Goal: Use online tool/utility: Utilize a website feature to perform a specific function

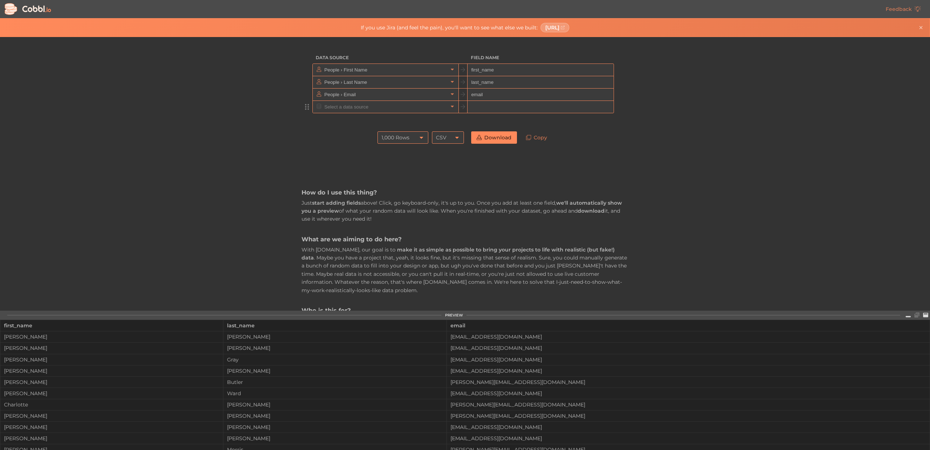
click at [393, 109] on input "text" at bounding box center [385, 107] width 125 height 12
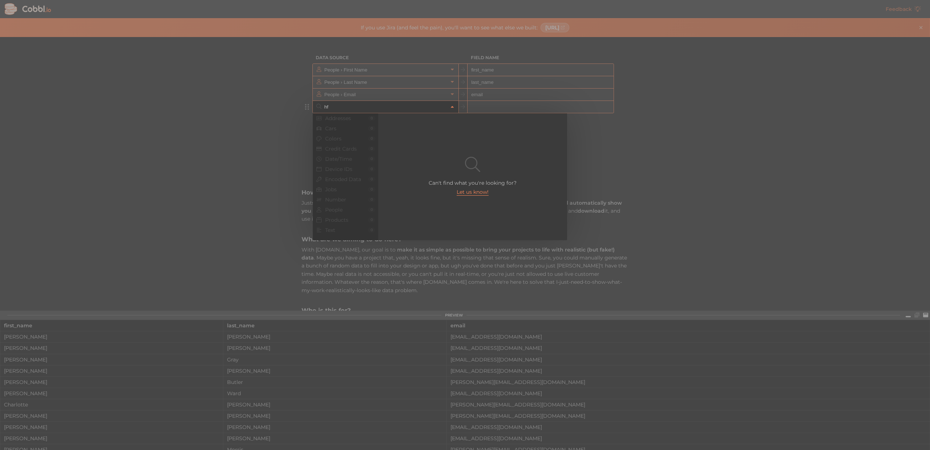
type input "h"
type input "d"
drag, startPoint x: 70, startPoint y: 156, endPoint x: 238, endPoint y: 140, distance: 168.5
click at [70, 156] on div at bounding box center [465, 225] width 930 height 450
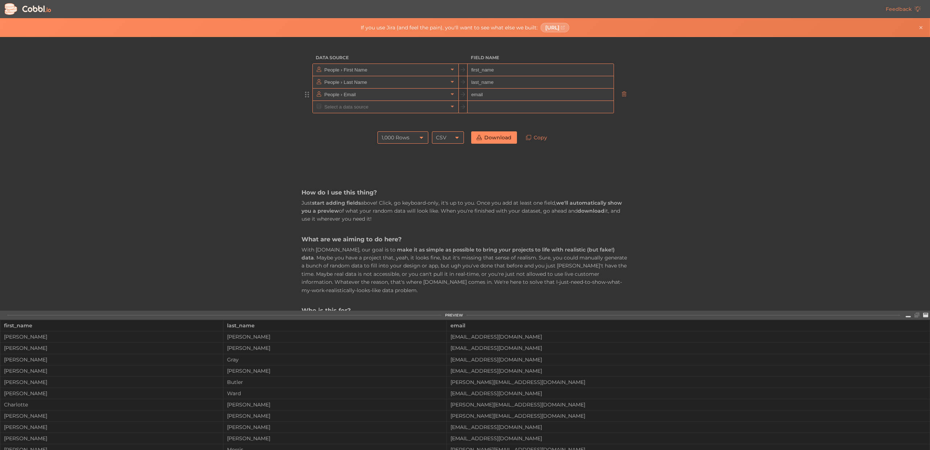
click at [499, 90] on input "email" at bounding box center [540, 95] width 146 height 12
click at [448, 97] on div at bounding box center [386, 95] width 146 height 12
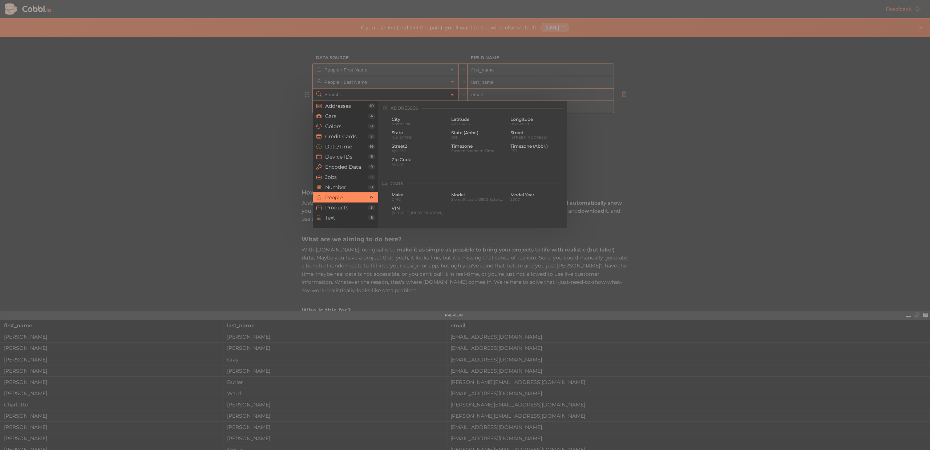
type input "People › Email"
click at [448, 97] on link at bounding box center [452, 94] width 9 height 7
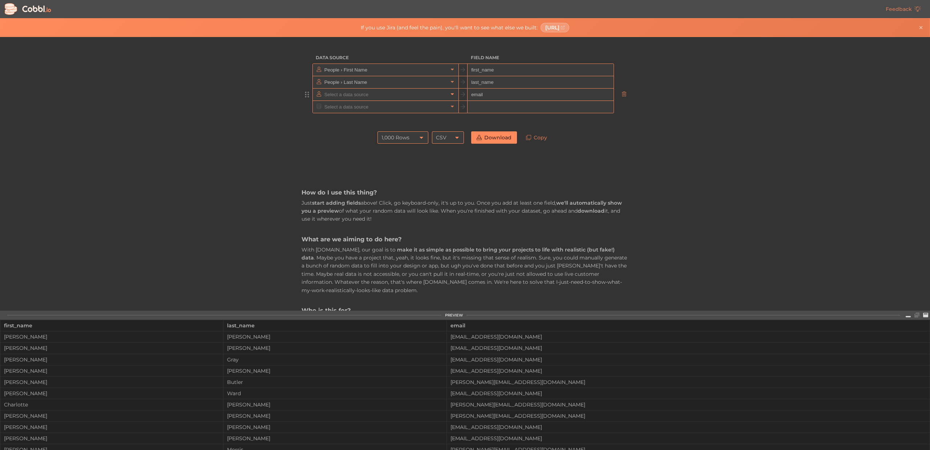
click at [448, 97] on div at bounding box center [386, 95] width 146 height 12
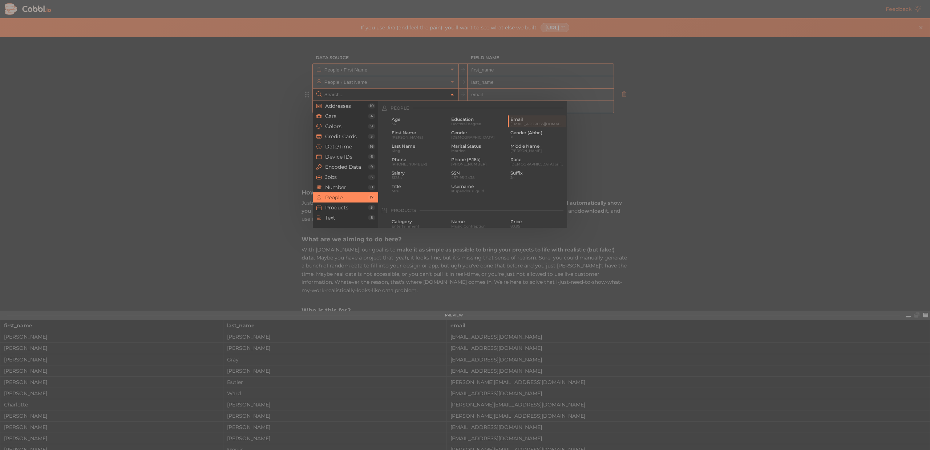
type input "People › Email"
click at [448, 97] on link at bounding box center [452, 94] width 9 height 7
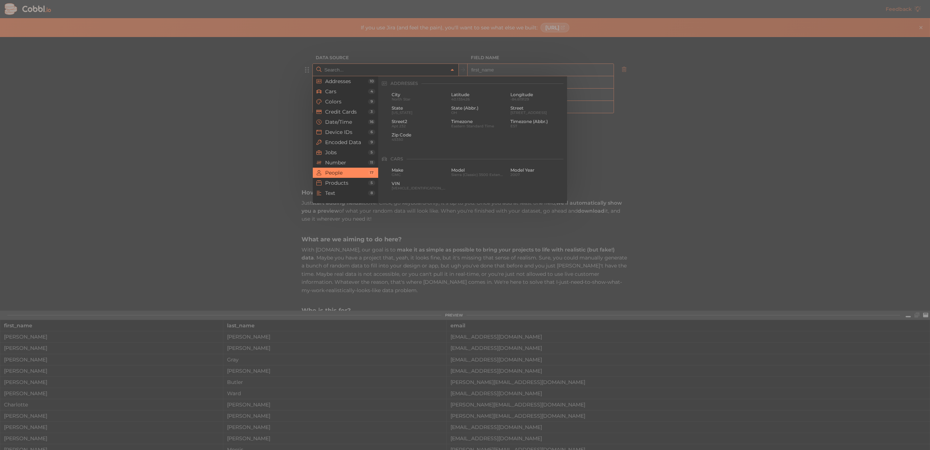
click at [373, 75] on input "text" at bounding box center [385, 70] width 125 height 12
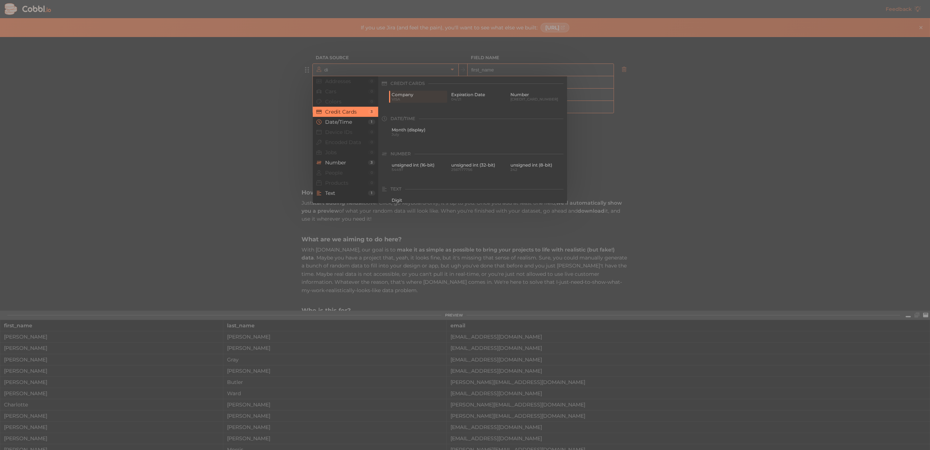
type input "People › First Name"
drag, startPoint x: 432, startPoint y: 103, endPoint x: 427, endPoint y: 100, distance: 5.0
click at [431, 102] on div "Month (display) July" at bounding box center [478, 97] width 178 height 13
click at [427, 100] on span "July" at bounding box center [419, 99] width 54 height 4
type input "Date/Time › Month (display)"
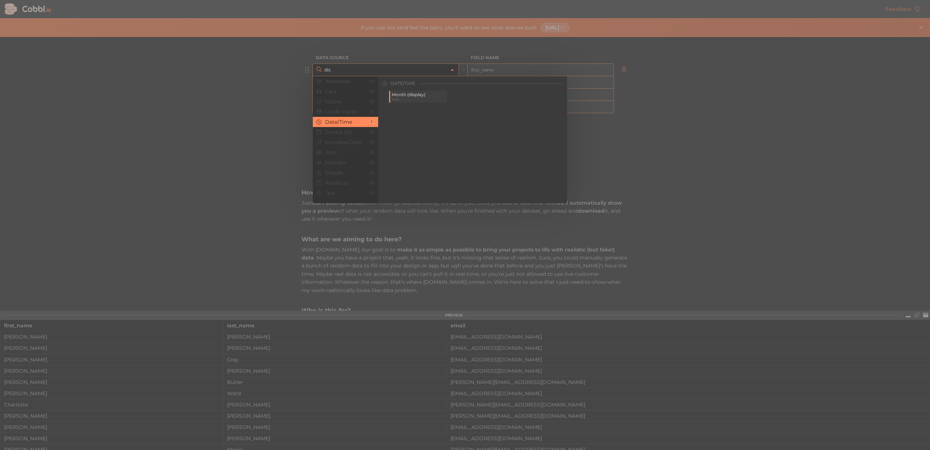
type input "month_display"
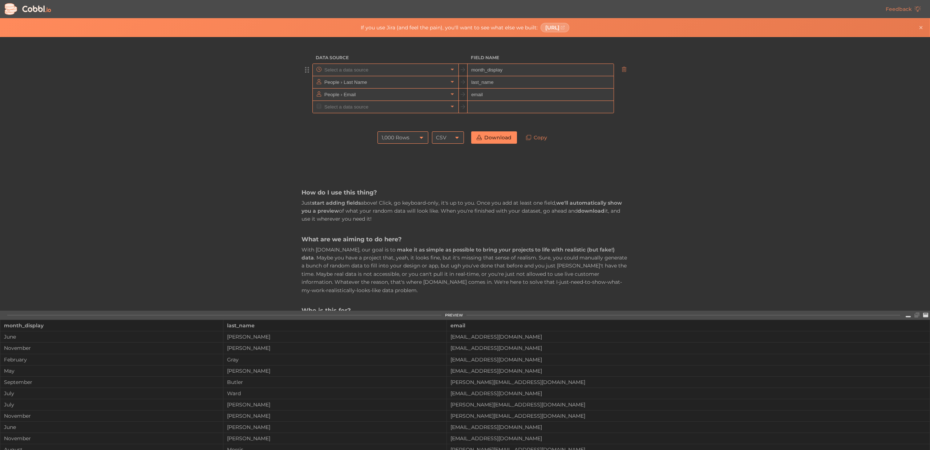
click at [404, 73] on input "text" at bounding box center [385, 70] width 125 height 12
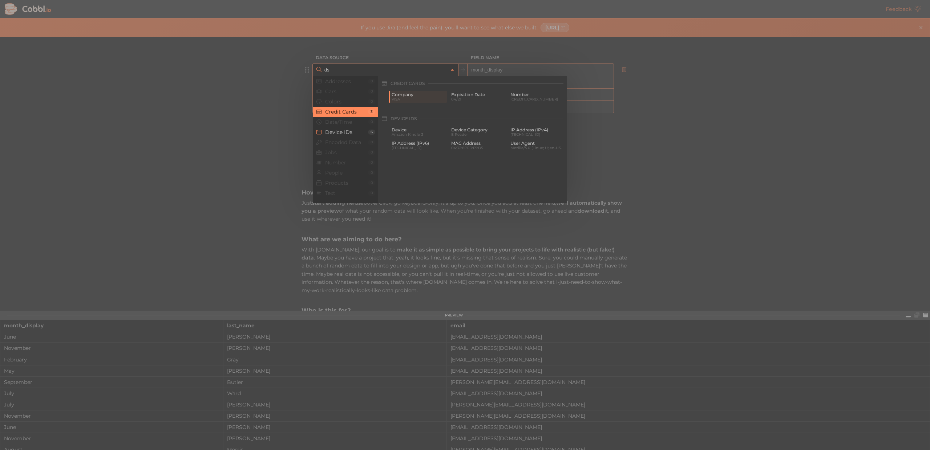
type input "d"
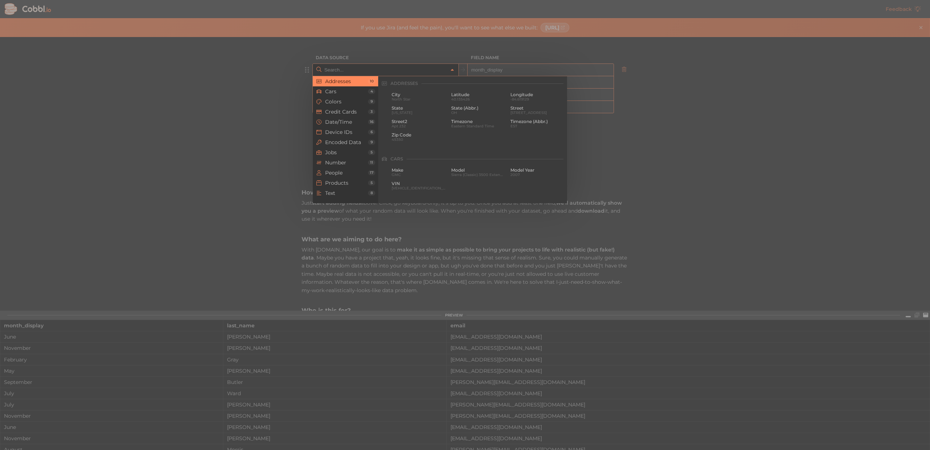
drag, startPoint x: 838, startPoint y: 186, endPoint x: 763, endPoint y: 190, distance: 75.3
click at [838, 186] on div at bounding box center [465, 225] width 930 height 450
type input "Date/Time › Month (display)"
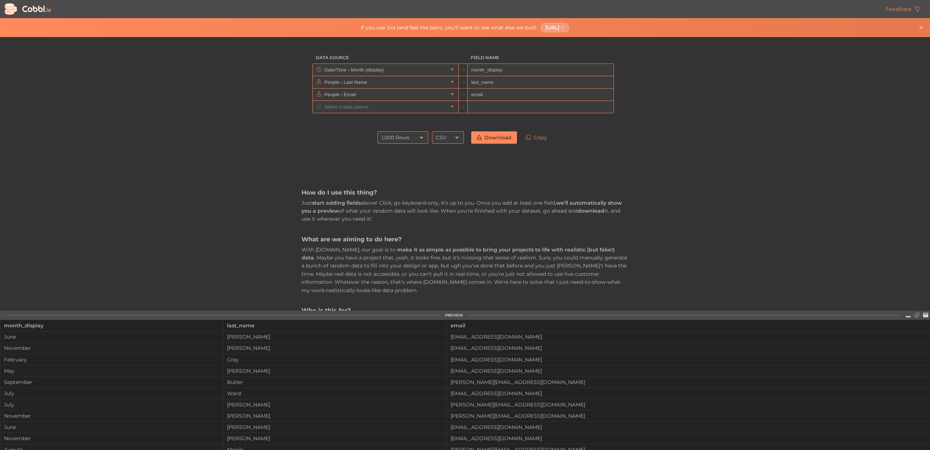
click at [628, 194] on h3 "How do I use this thing?" at bounding box center [464, 193] width 327 height 8
drag, startPoint x: 681, startPoint y: 104, endPoint x: 637, endPoint y: 102, distance: 43.6
click at [663, 103] on div "Data Source Field Name Date/Time › Month (display) month_display People › Last …" at bounding box center [464, 174] width 929 height 274
click at [338, 108] on input "text" at bounding box center [385, 107] width 125 height 12
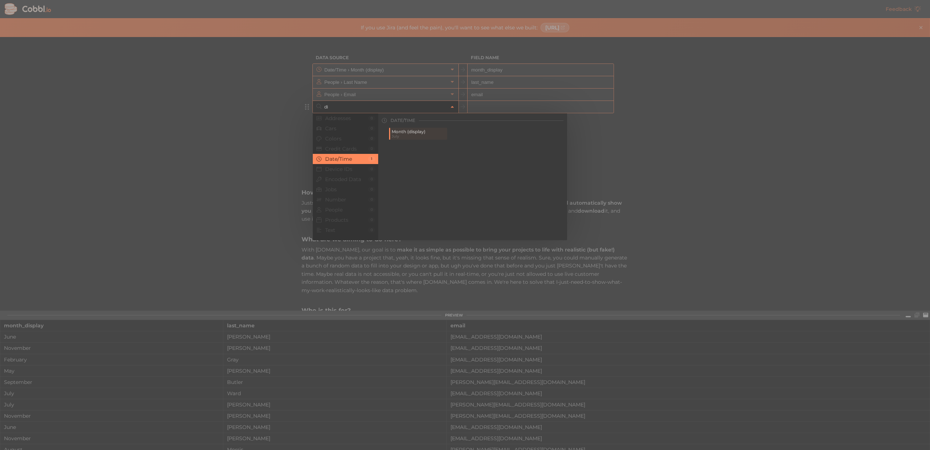
type input "d"
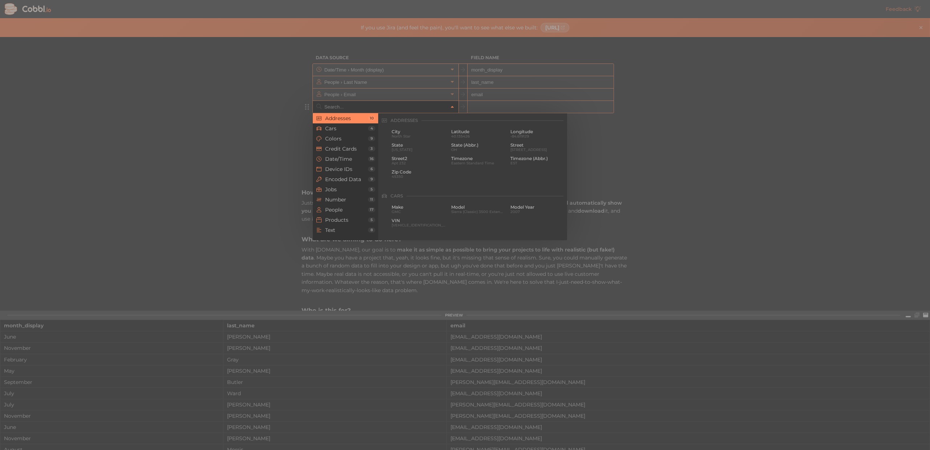
click at [203, 171] on div at bounding box center [465, 225] width 930 height 450
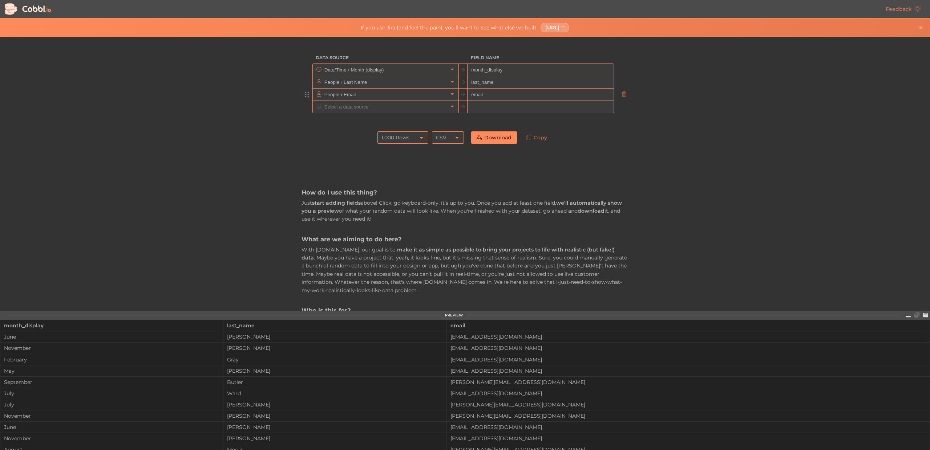
drag, startPoint x: 541, startPoint y: 93, endPoint x: 536, endPoint y: 99, distance: 7.7
click at [538, 97] on input "email" at bounding box center [540, 95] width 146 height 12
drag, startPoint x: 532, startPoint y: 102, endPoint x: 528, endPoint y: 106, distance: 5.4
click at [532, 103] on input "text" at bounding box center [540, 107] width 146 height 12
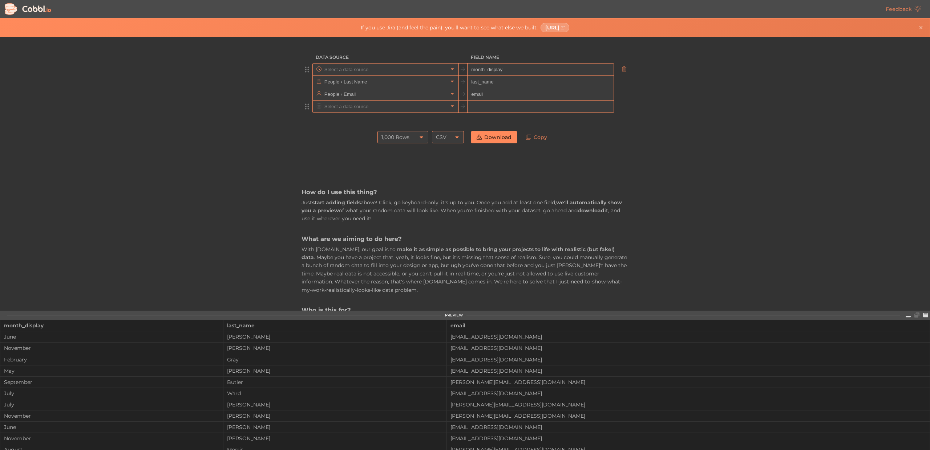
click at [377, 73] on input "text" at bounding box center [385, 70] width 125 height 12
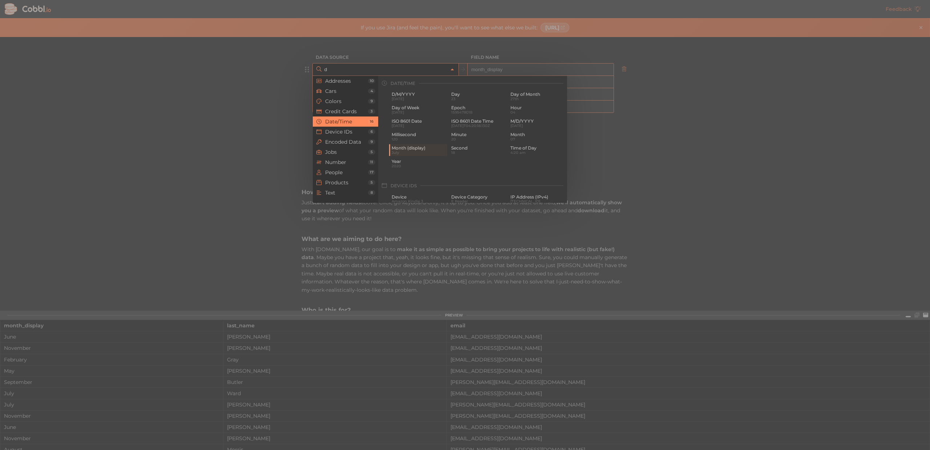
scroll to position [0, 0]
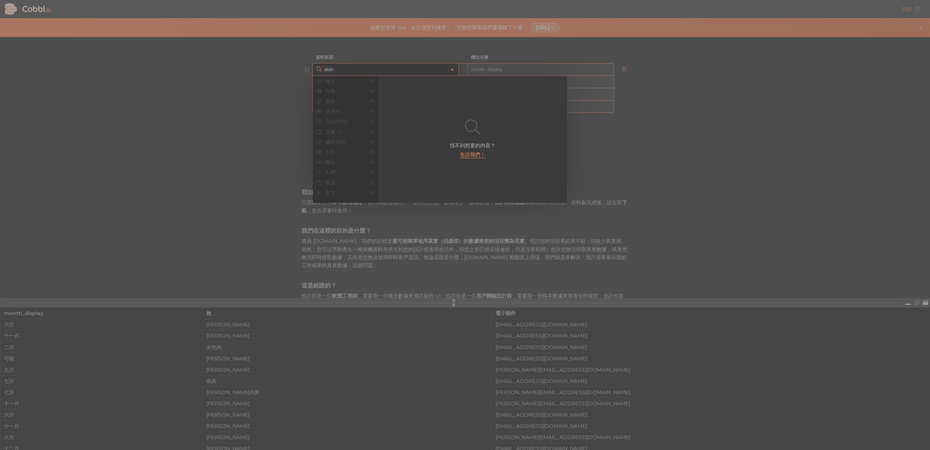
drag, startPoint x: 340, startPoint y: 72, endPoint x: 333, endPoint y: 70, distance: 7.6
click at [325, 71] on input "dish" at bounding box center [385, 70] width 125 height 12
drag, startPoint x: 336, startPoint y: 70, endPoint x: 407, endPoint y: 73, distance: 70.5
click at [339, 68] on input "dish" at bounding box center [385, 70] width 125 height 12
click at [418, 74] on input "dish" at bounding box center [385, 70] width 125 height 12
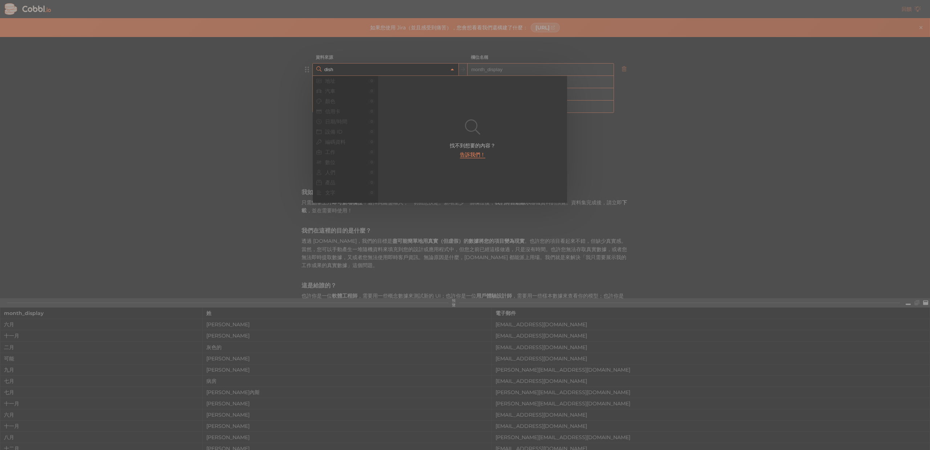
click at [250, 78] on div at bounding box center [465, 225] width 930 height 450
type input "Date/Time › Month (display)"
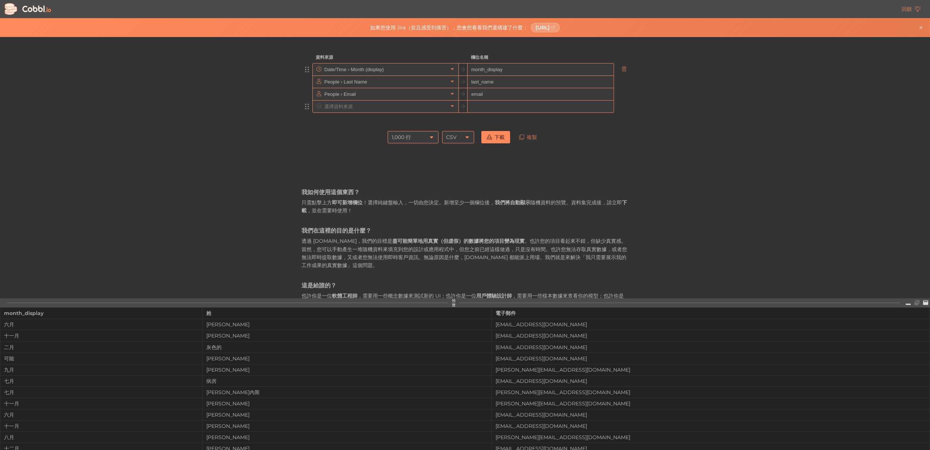
click at [351, 108] on input "text" at bounding box center [385, 107] width 125 height 12
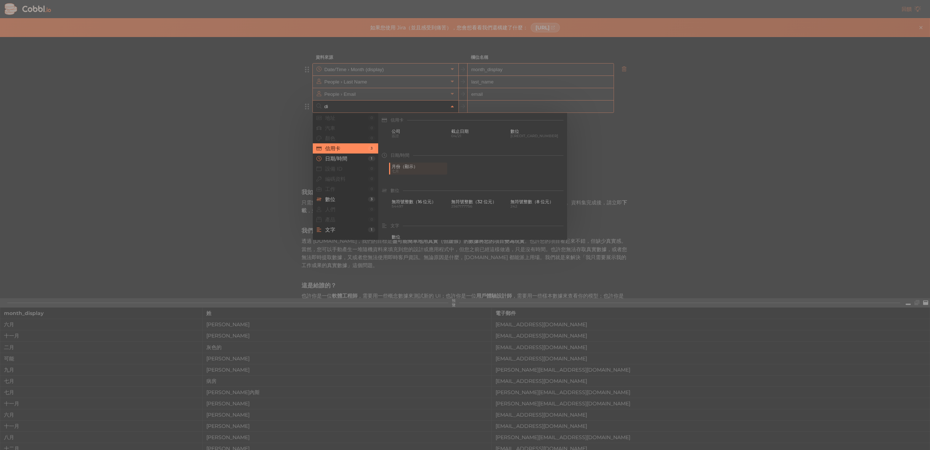
type input "d"
click at [343, 216] on li "產品 5" at bounding box center [345, 220] width 65 height 10
click at [341, 170] on font "設備 ID" at bounding box center [333, 169] width 17 height 7
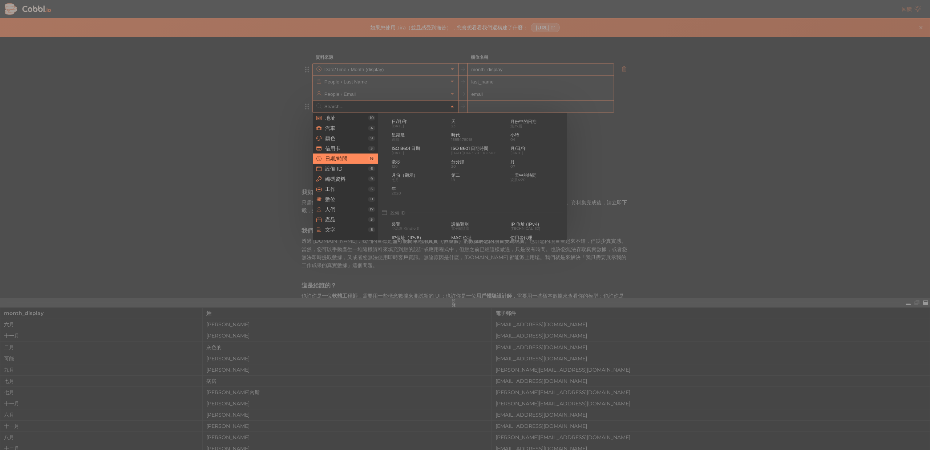
drag, startPoint x: 879, startPoint y: 167, endPoint x: 861, endPoint y: 153, distance: 23.0
click at [879, 167] on div at bounding box center [465, 225] width 930 height 450
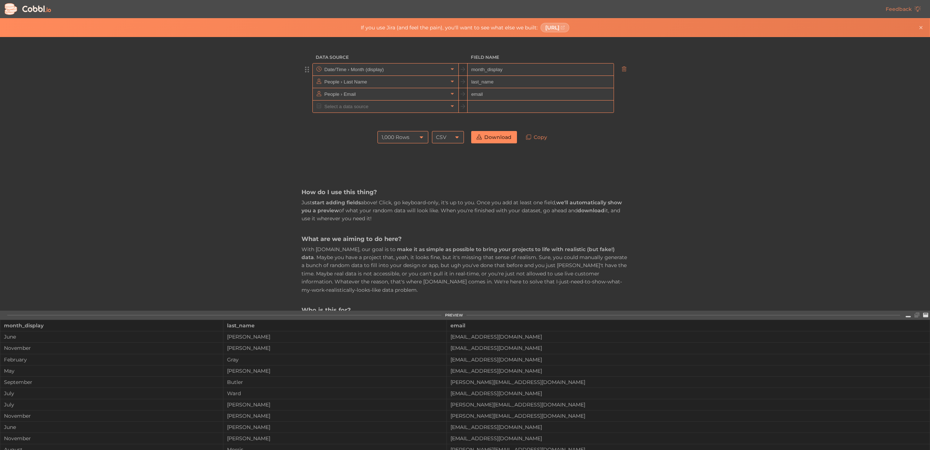
click at [776, 106] on div "Data Source Field Name Date/Time › Month (display) month_display People › Last …" at bounding box center [464, 174] width 929 height 274
click at [418, 77] on input "text" at bounding box center [385, 82] width 125 height 12
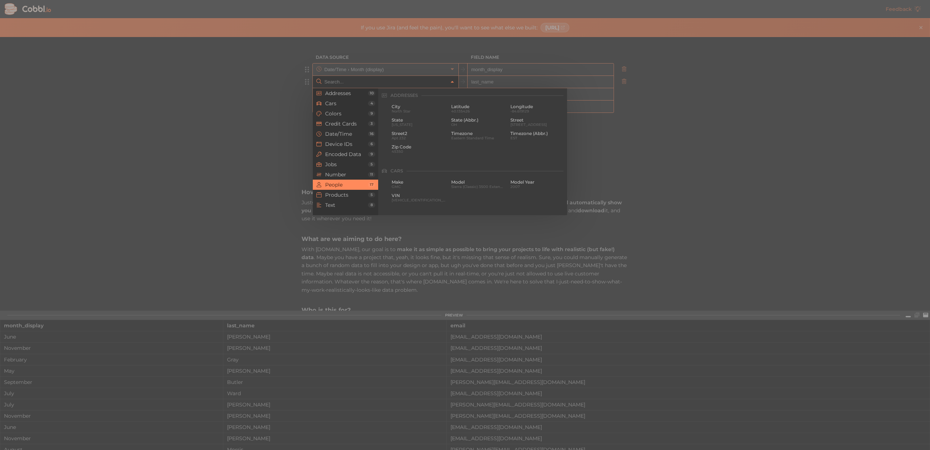
scroll to position [559, 0]
click at [421, 73] on div at bounding box center [465, 225] width 930 height 450
type input "People › Last Name"
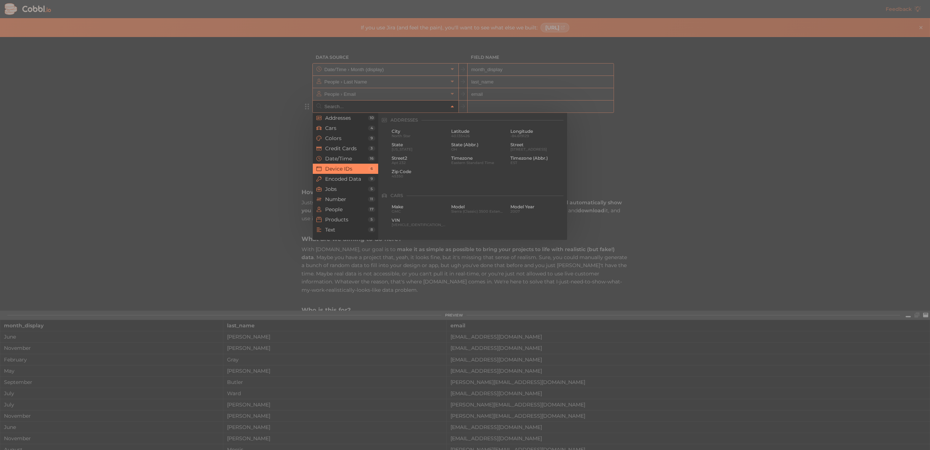
click at [404, 112] on input "text" at bounding box center [385, 107] width 125 height 12
type input "j"
click at [823, 239] on div at bounding box center [465, 225] width 930 height 450
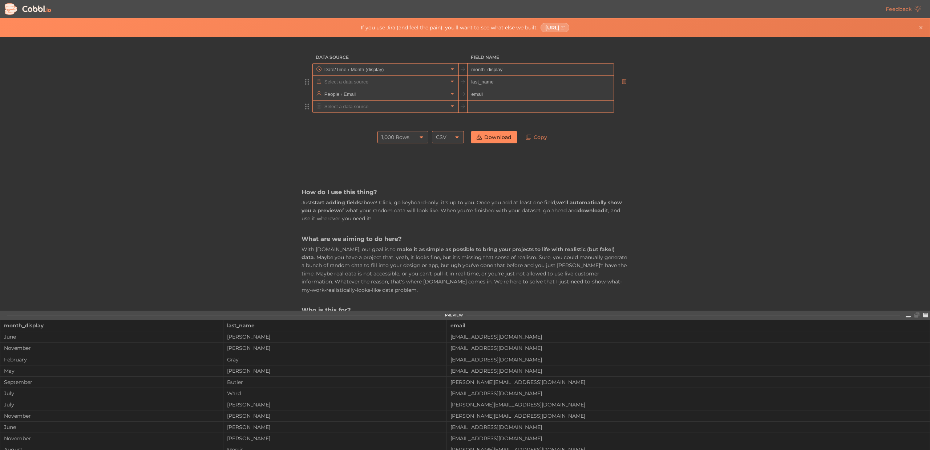
click at [361, 82] on input "text" at bounding box center [385, 82] width 125 height 12
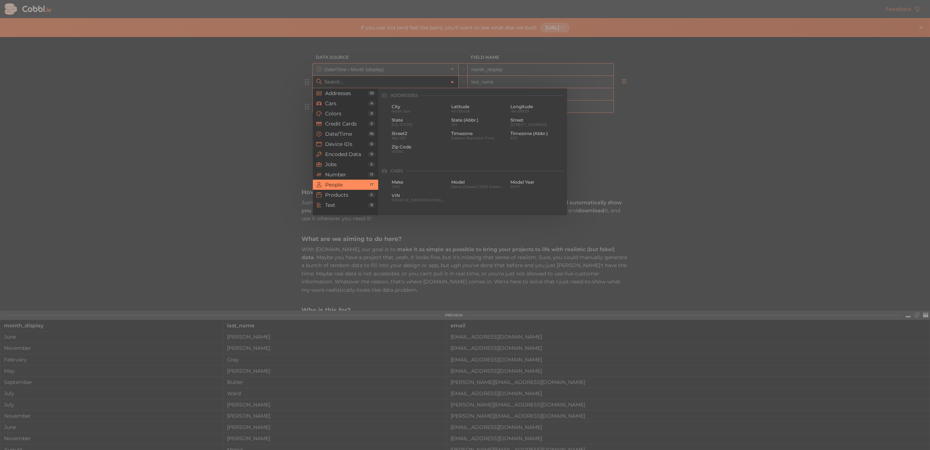
scroll to position [559, 0]
click at [236, 139] on div at bounding box center [465, 225] width 930 height 450
type input "People › Last Name"
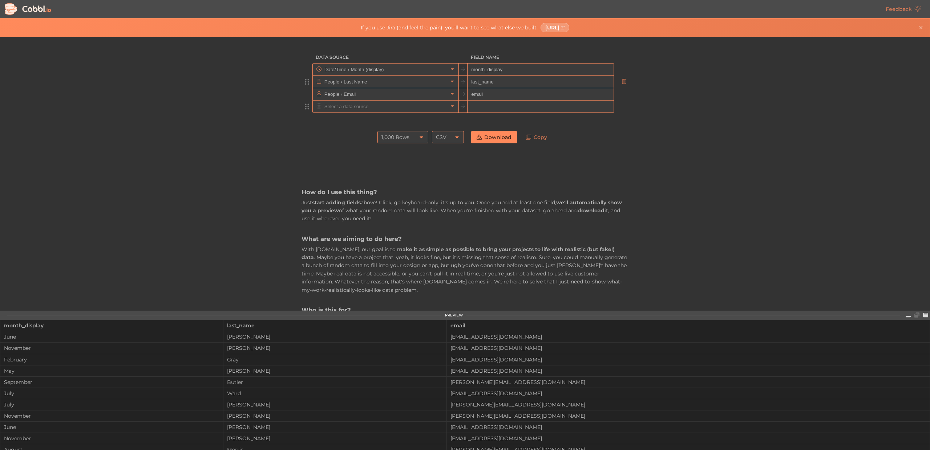
scroll to position [0, 0]
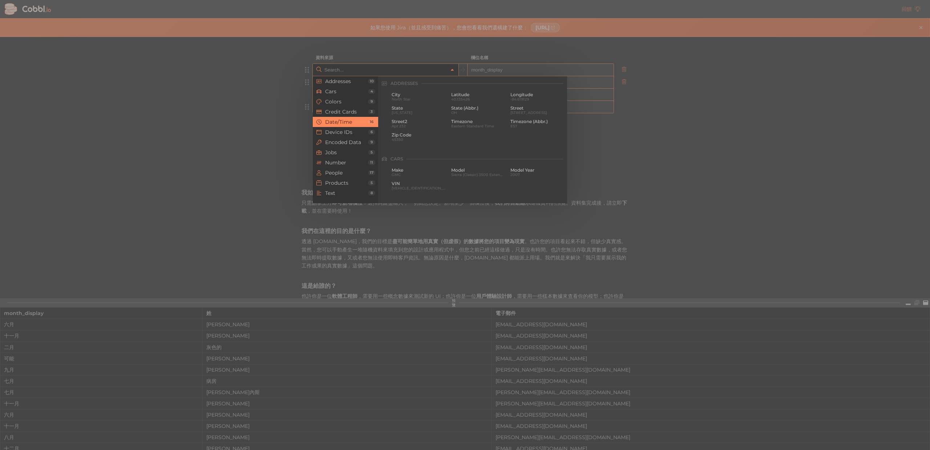
click at [367, 71] on input "text" at bounding box center [385, 70] width 125 height 12
click at [359, 82] on span "地址" at bounding box center [346, 81] width 43 height 6
click at [164, 109] on div at bounding box center [465, 225] width 930 height 450
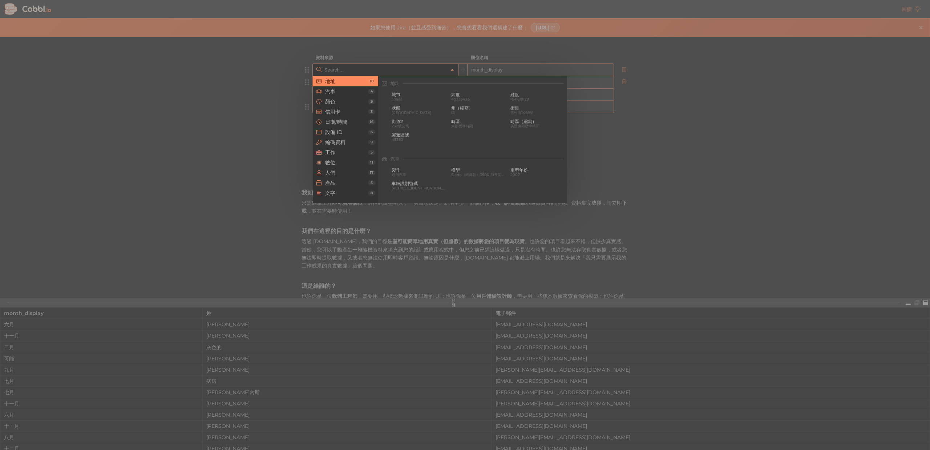
type input "Date/Time › Month (display)"
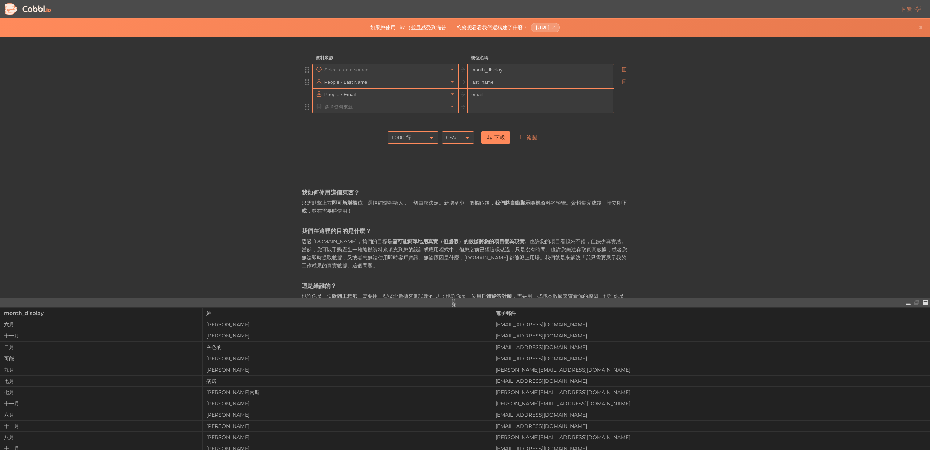
click at [417, 72] on input "text" at bounding box center [385, 70] width 125 height 12
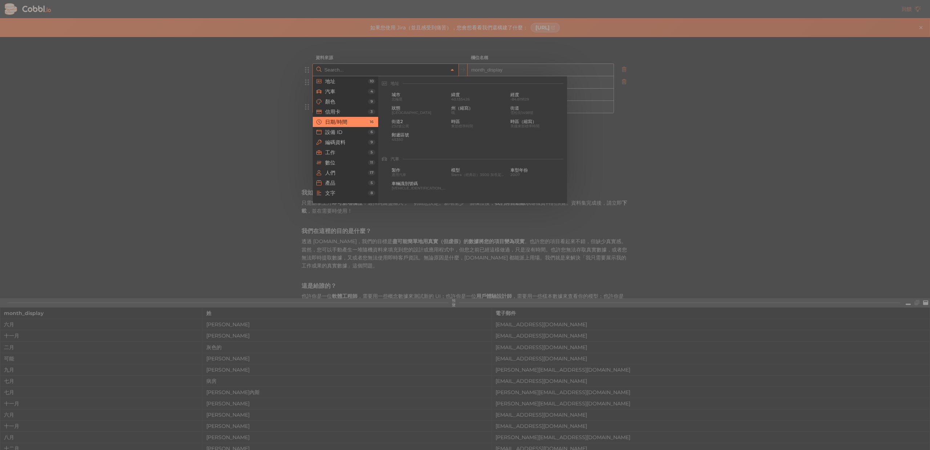
scroll to position [222, 0]
type input "Date/Time › Month (display)"
click at [329, 131] on font "設備 ID" at bounding box center [333, 132] width 17 height 7
click at [331, 137] on li "編碼資料 9" at bounding box center [345, 142] width 65 height 10
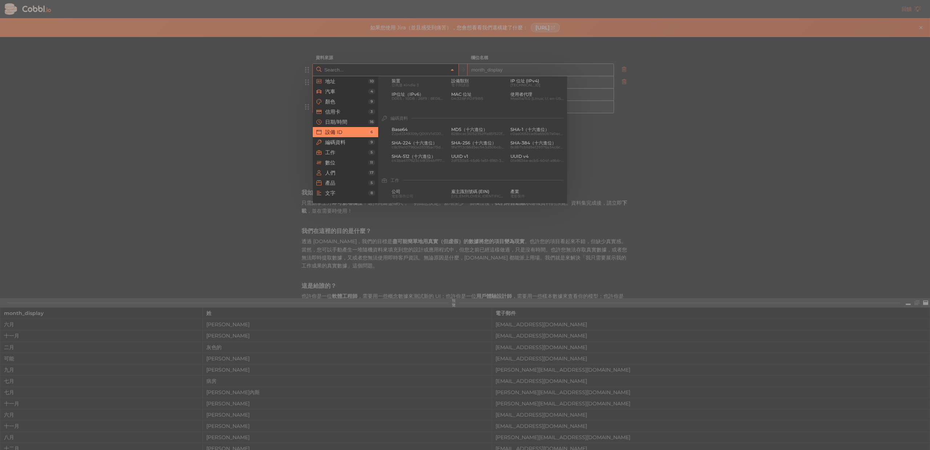
scroll to position [347, 0]
type input "Date/Time › Month (display)"
